Goal: Information Seeking & Learning: Check status

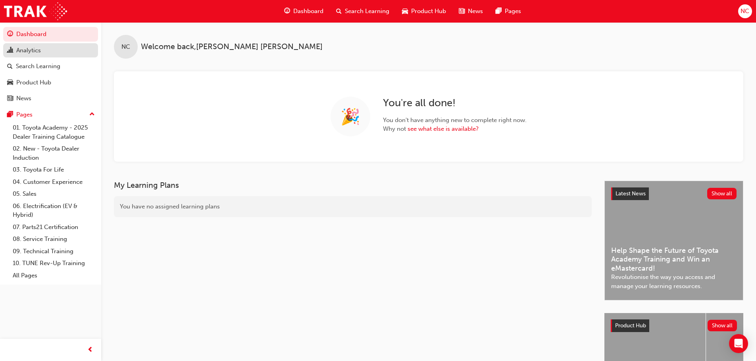
click at [33, 52] on div "Analytics" at bounding box center [28, 50] width 25 height 9
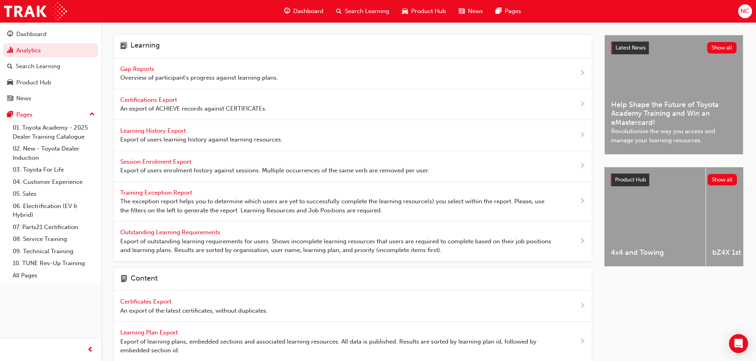
click at [145, 129] on span "Learning History Export" at bounding box center [153, 130] width 67 height 7
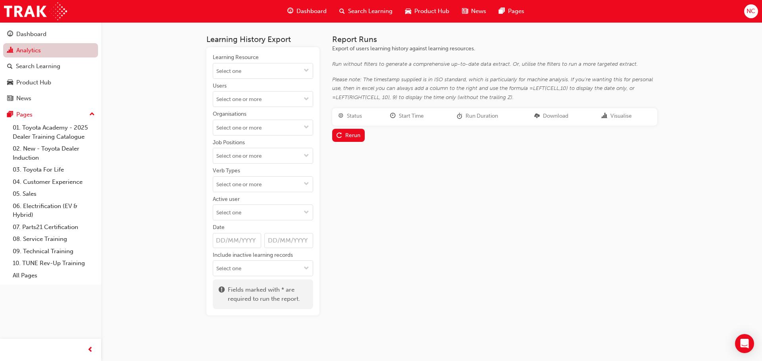
click at [32, 48] on link "Analytics" at bounding box center [50, 50] width 95 height 15
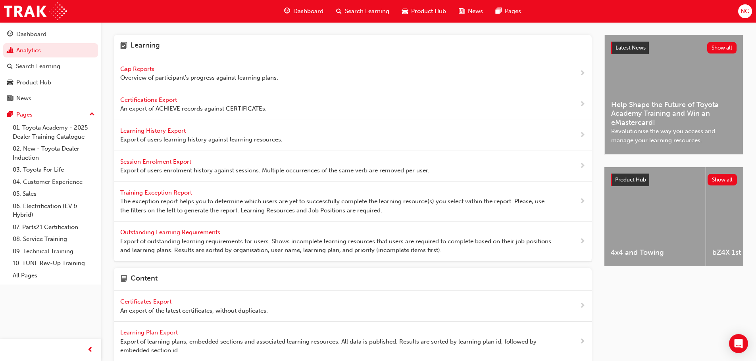
click at [138, 68] on span "Gap Reports" at bounding box center [138, 68] width 36 height 7
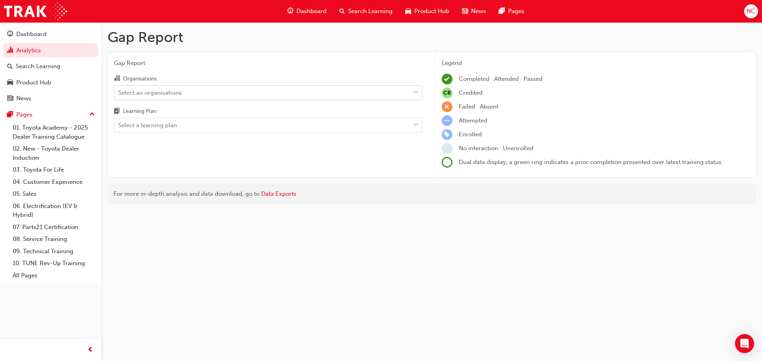
click at [152, 97] on div "Select an organisations" at bounding box center [262, 93] width 296 height 14
click at [119, 96] on input "Organisations Select an organisations" at bounding box center [118, 92] width 1 height 7
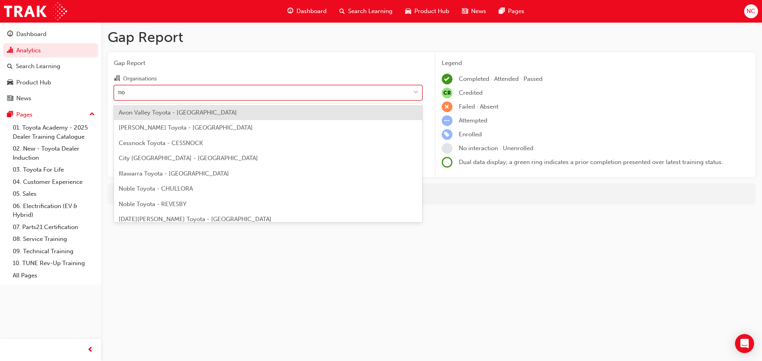
type input "[PERSON_NAME]"
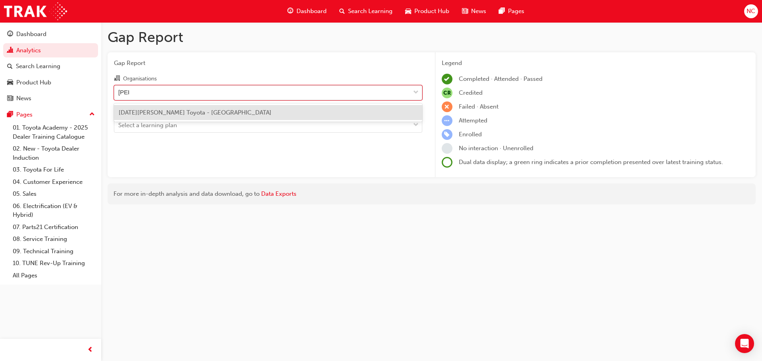
click at [147, 113] on span "[DATE][PERSON_NAME] Toyota - [GEOGRAPHIC_DATA]" at bounding box center [195, 112] width 153 height 7
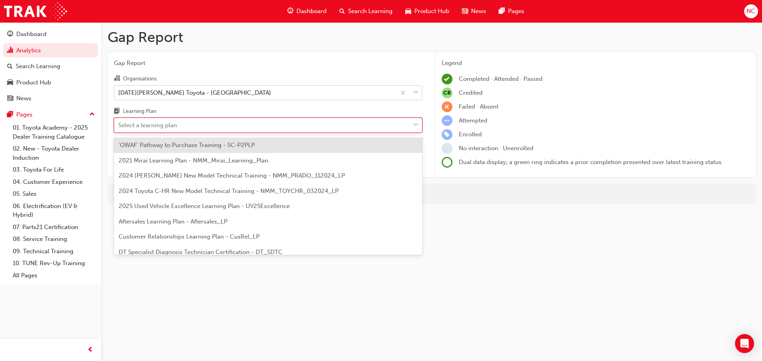
click at [146, 129] on div "Select a learning plan" at bounding box center [147, 125] width 59 height 9
click at [119, 129] on input "Learning Plan option 'OWAF' Pathway to Purchase Training - SC-P2PLP focused, 1 …" at bounding box center [118, 125] width 1 height 7
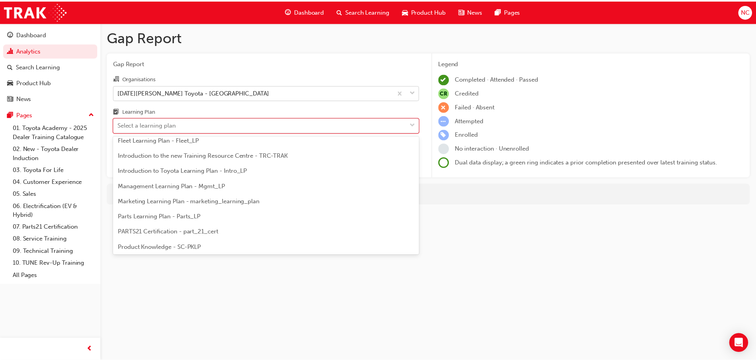
scroll to position [65, 0]
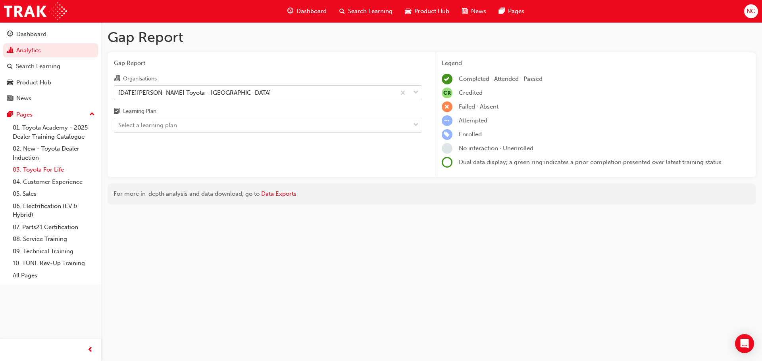
click at [49, 169] on link "03. Toyota For Life" at bounding box center [54, 170] width 88 height 12
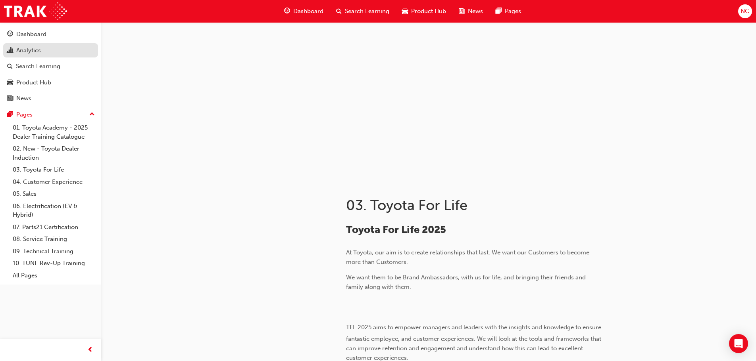
click at [33, 46] on div "Analytics" at bounding box center [28, 50] width 25 height 9
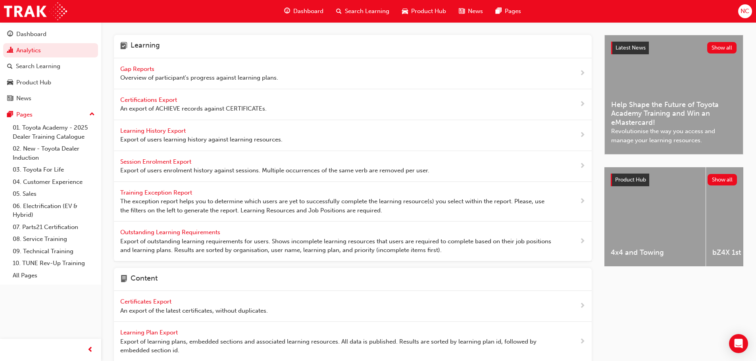
click at [146, 131] on span "Learning History Export" at bounding box center [153, 130] width 67 height 7
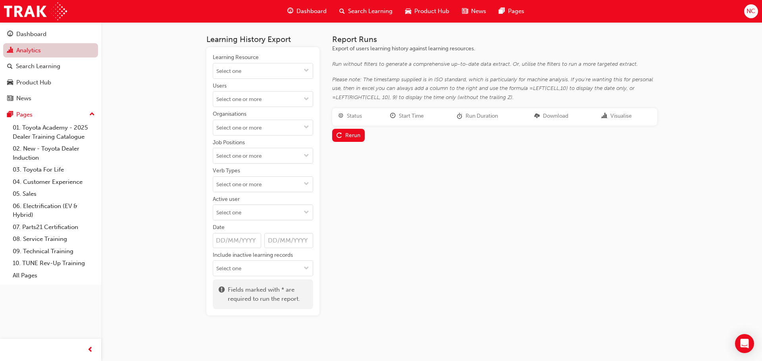
click at [44, 52] on link "Analytics" at bounding box center [50, 50] width 95 height 15
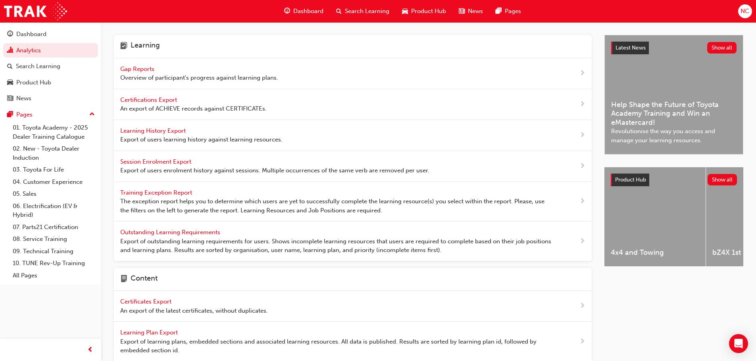
click at [143, 67] on span "Gap Reports" at bounding box center [138, 68] width 36 height 7
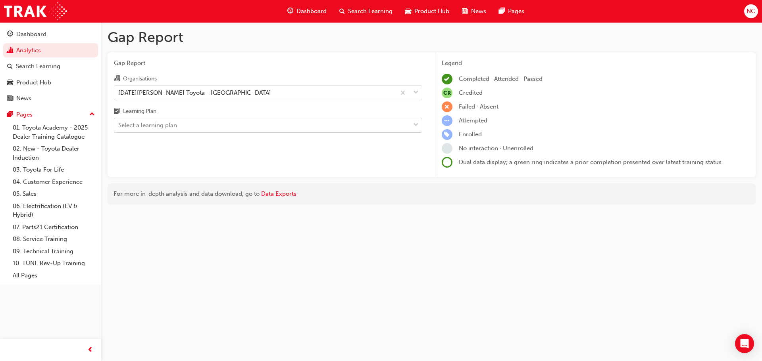
click at [150, 128] on div "Select a learning plan" at bounding box center [147, 125] width 59 height 9
click at [119, 128] on input "Learning Plan Select a learning plan" at bounding box center [118, 125] width 1 height 7
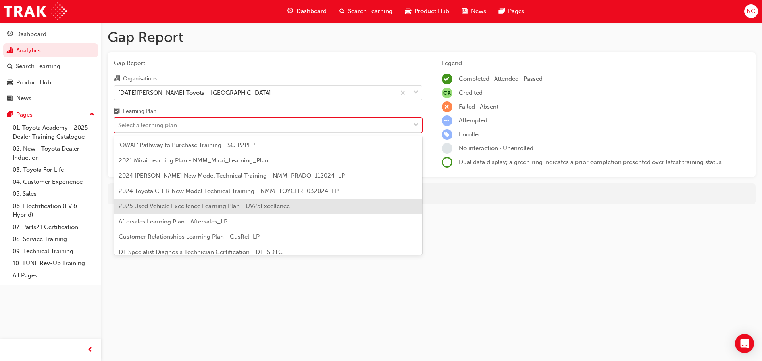
click at [151, 209] on span "2025 Used Vehicle Excellence Learning Plan - UV25Excellence" at bounding box center [204, 206] width 171 height 7
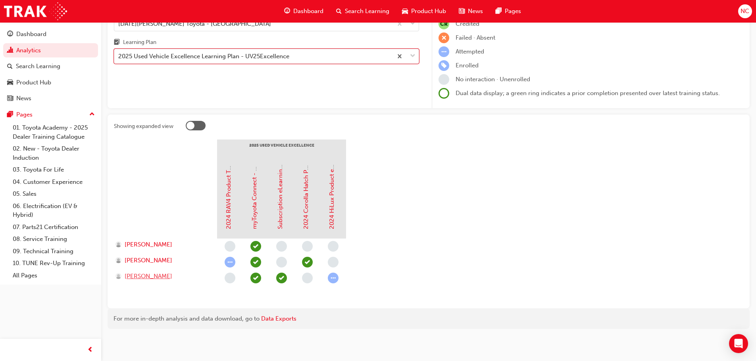
scroll to position [69, 0]
click at [153, 241] on span "[PERSON_NAME]" at bounding box center [149, 244] width 48 height 9
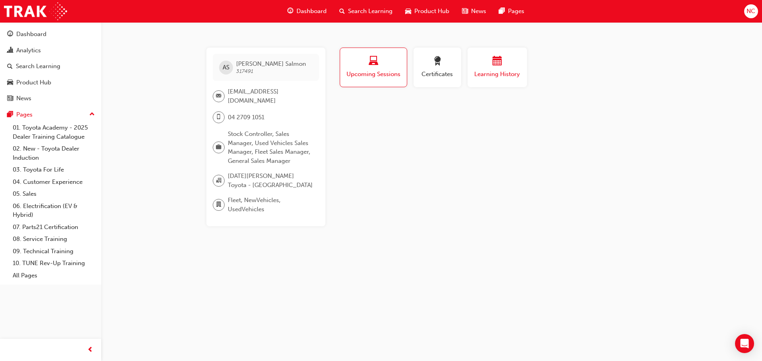
click at [521, 59] on button "Learning History" at bounding box center [497, 68] width 60 height 40
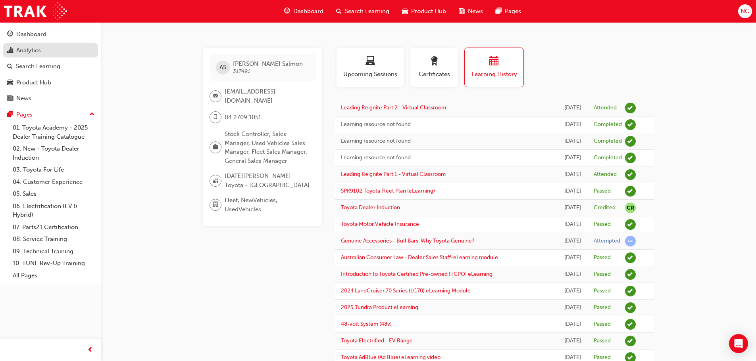
click at [40, 51] on div "Analytics" at bounding box center [28, 50] width 25 height 9
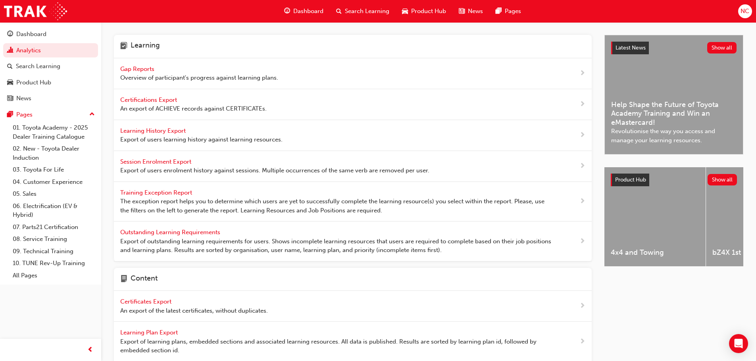
click at [142, 69] on span "Gap Reports" at bounding box center [138, 68] width 36 height 7
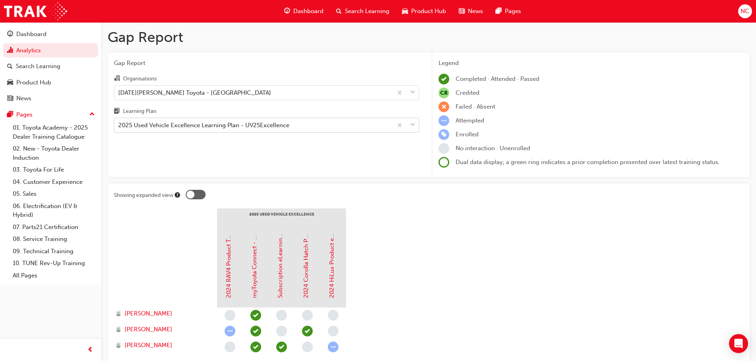
click at [163, 128] on div "2025 Used Vehicle Excellence Learning Plan - UV25Excellence" at bounding box center [203, 125] width 171 height 9
click at [119, 128] on input "Learning Plan 2025 Used Vehicle Excellence Learning Plan - UV25Excellence" at bounding box center [118, 125] width 1 height 7
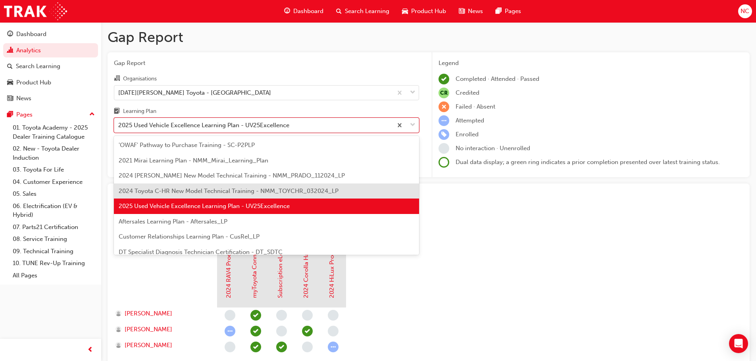
click at [173, 193] on span "2024 Toyota C-HR New Model Technical Training - NMM_TOYCHR_032024_LP" at bounding box center [229, 191] width 220 height 7
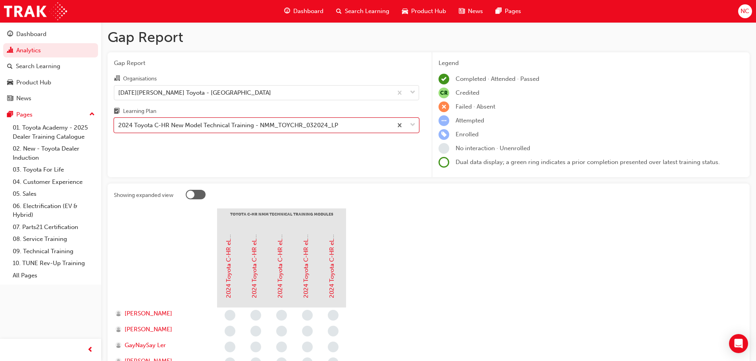
scroll to position [159, 0]
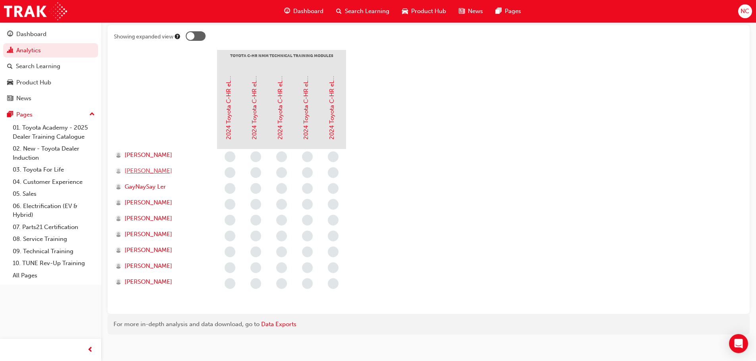
click at [135, 172] on span "[PERSON_NAME]" at bounding box center [149, 171] width 48 height 9
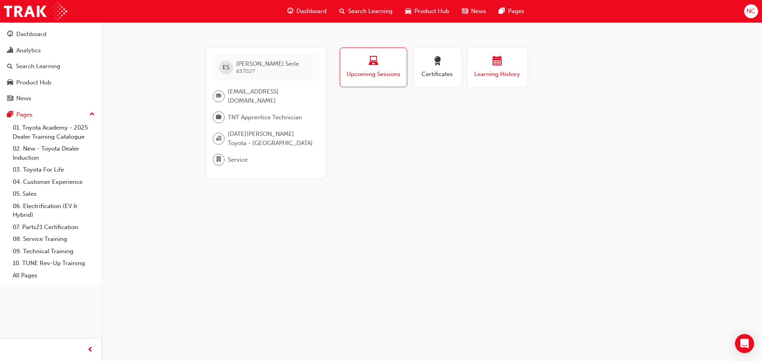
click at [499, 73] on span "Learning History" at bounding box center [497, 74] width 48 height 9
